Goal: Complete application form

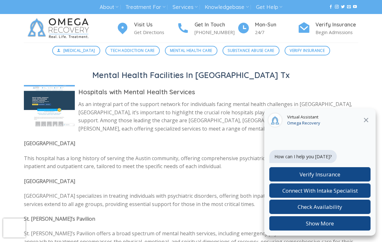
click at [367, 119] on icon "Close" at bounding box center [366, 120] width 4 height 4
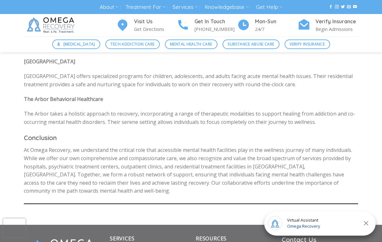
scroll to position [479, 0]
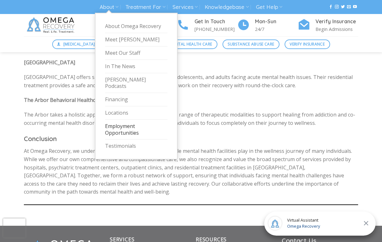
click at [119, 124] on link "Employment Opportunities" at bounding box center [136, 130] width 62 height 20
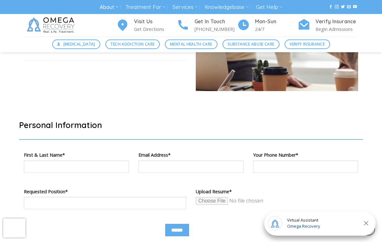
scroll to position [324, 0]
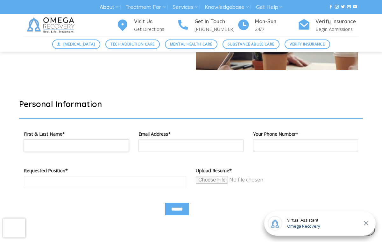
click at [71, 148] on input "Contact form" at bounding box center [76, 146] width 105 height 12
type input "**********"
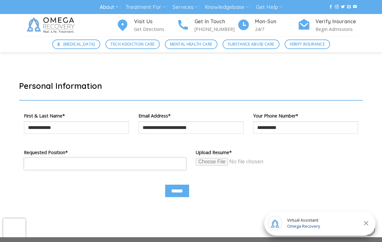
click at [77, 162] on input "Contact form" at bounding box center [105, 164] width 162 height 12
type input "*****"
click at [219, 163] on input "Contact form" at bounding box center [244, 162] width 97 height 8
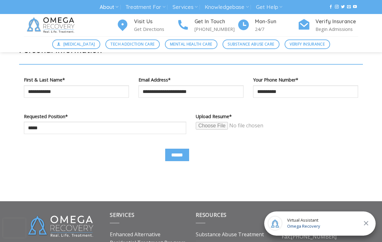
scroll to position [380, 0]
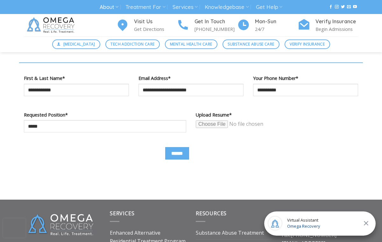
click at [214, 126] on input "Contact form" at bounding box center [244, 124] width 97 height 8
